Goal: Task Accomplishment & Management: Manage account settings

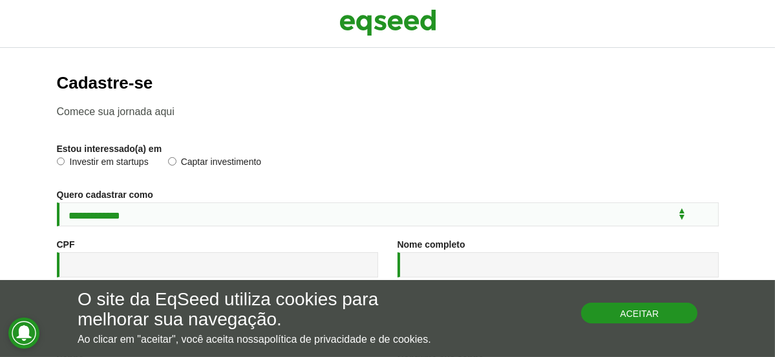
click at [650, 315] on button "Aceitar" at bounding box center [639, 313] width 116 height 21
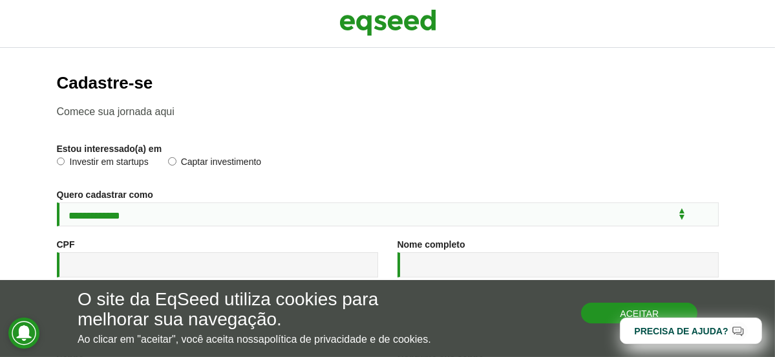
click at [614, 314] on button "Aceitar" at bounding box center [639, 313] width 116 height 21
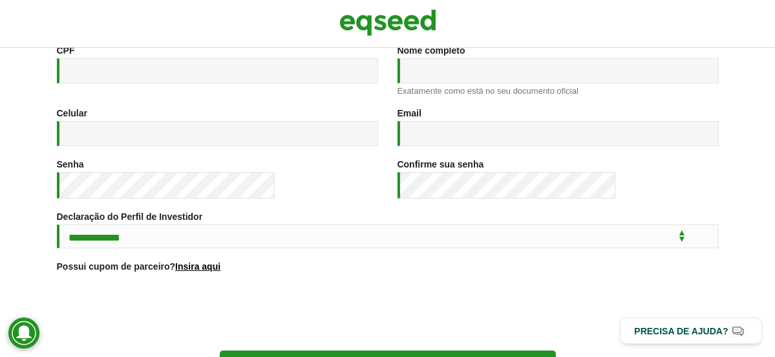
scroll to position [308, 0]
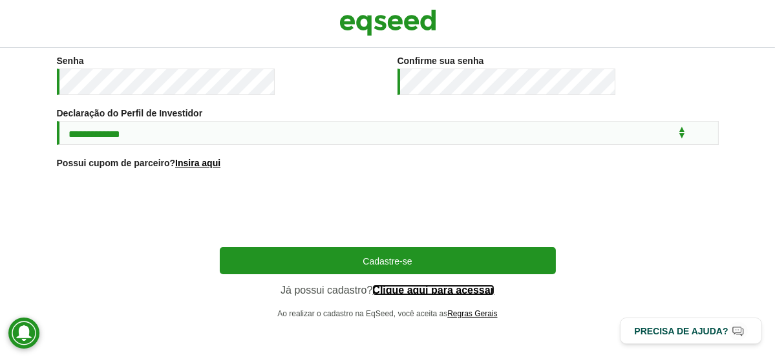
click at [495, 286] on link "Clique aqui para acessar" at bounding box center [433, 290] width 122 height 10
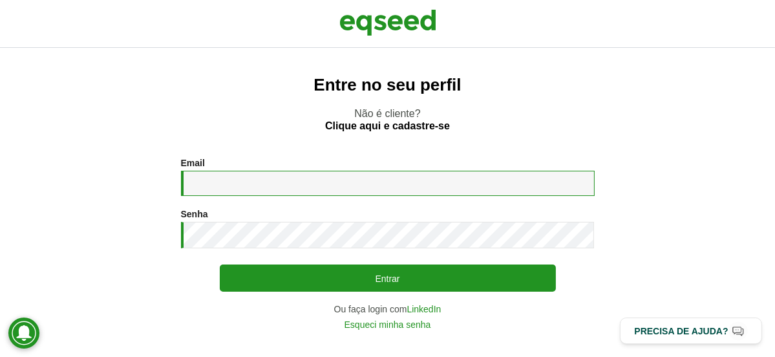
click at [387, 184] on input "Email *" at bounding box center [388, 183] width 414 height 25
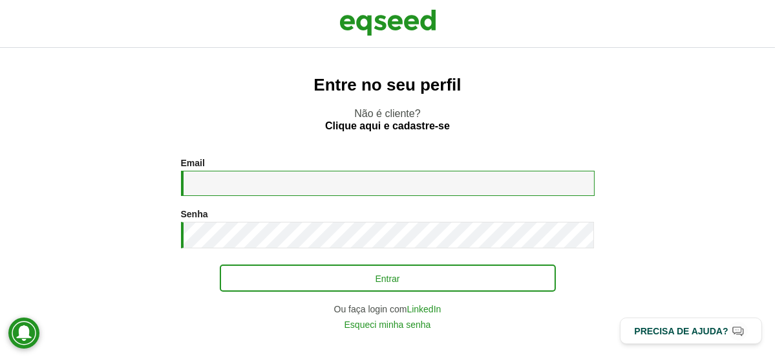
type input "**********"
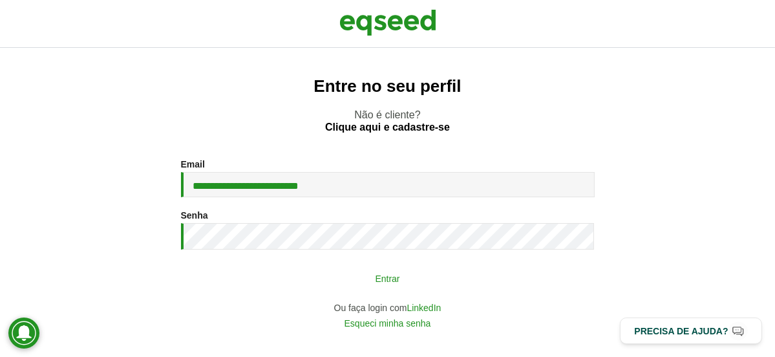
click at [471, 274] on button "Entrar" at bounding box center [388, 278] width 336 height 25
